Goal: Navigation & Orientation: Find specific page/section

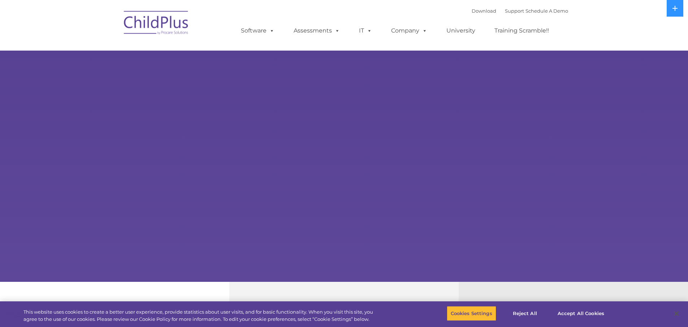
select select "MEDIUM"
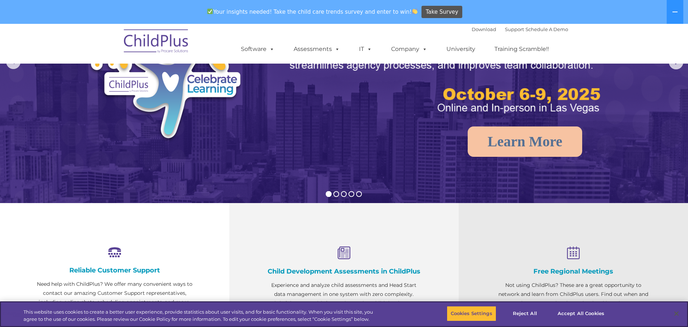
scroll to position [48, 0]
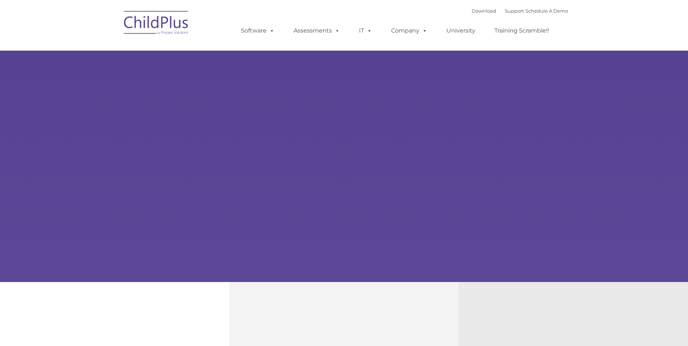
type input ""
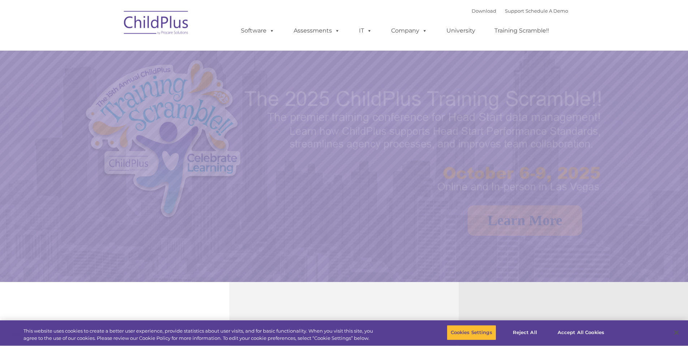
select select "MEDIUM"
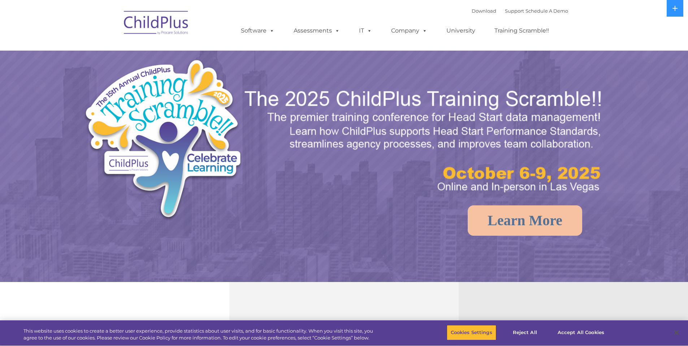
select select "MEDIUM"
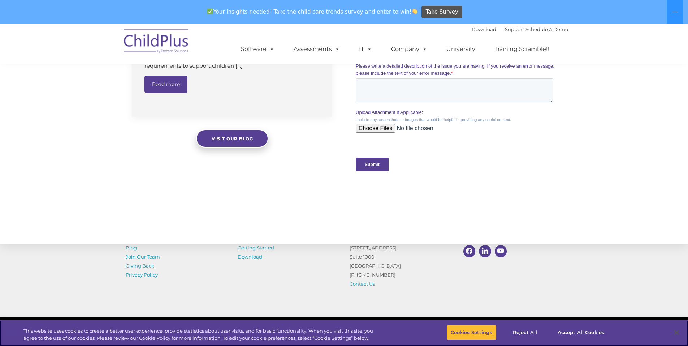
scroll to position [697, 0]
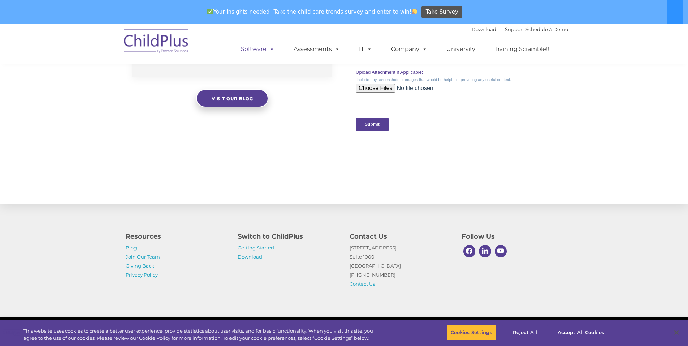
click at [267, 49] on span at bounding box center [271, 49] width 8 height 7
click at [323, 36] on ul "Software ChildPlus: The original and most widely-used Head Start data managemen…" at bounding box center [398, 49] width 342 height 29
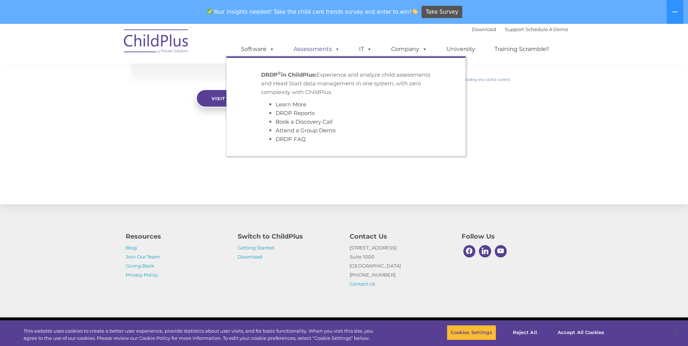
click at [327, 47] on link "Assessments" at bounding box center [317, 49] width 61 height 14
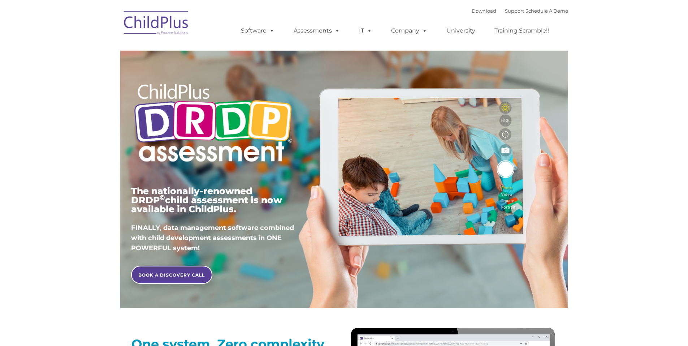
type input ""
